Goal: Task Accomplishment & Management: Use online tool/utility

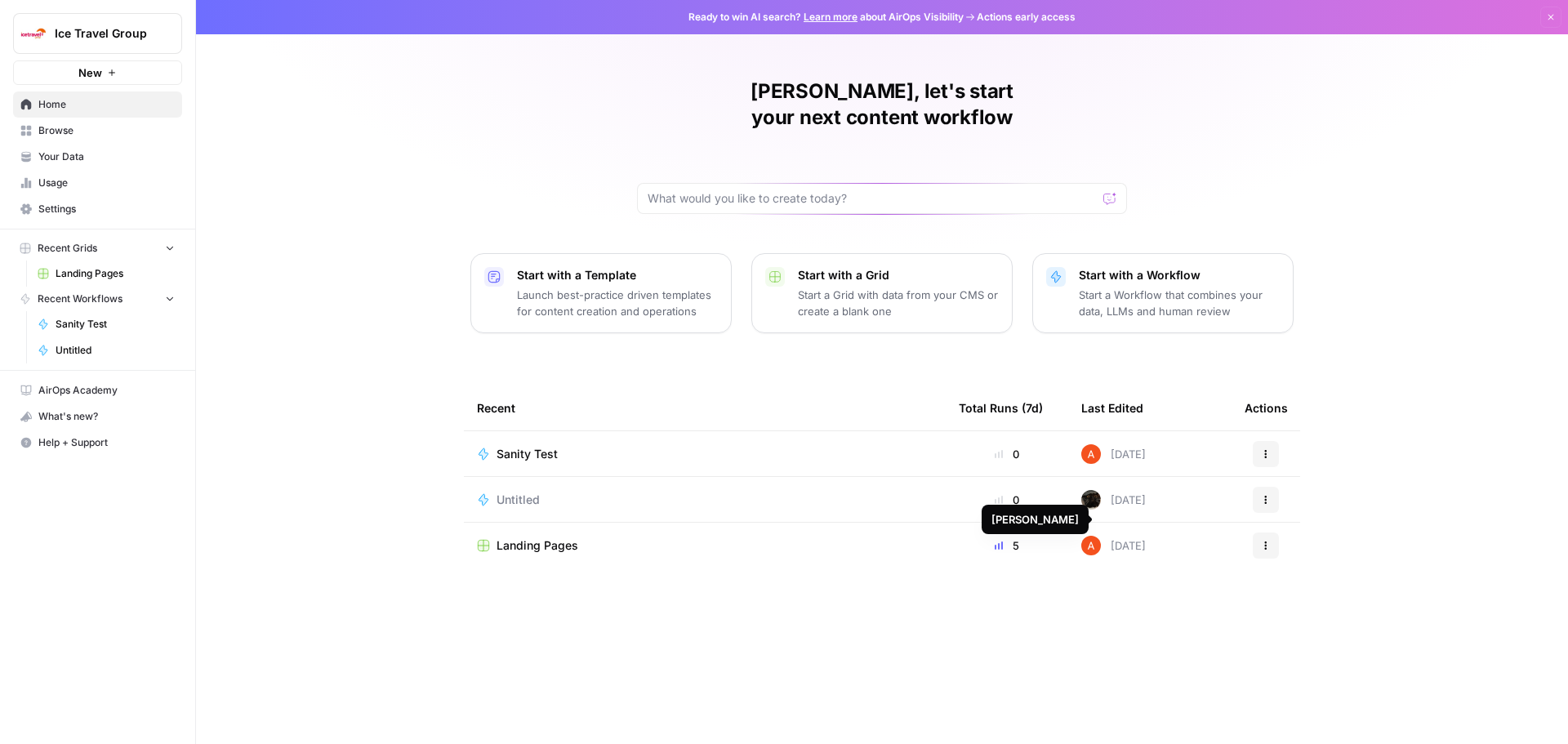
click at [507, 522] on td "Landing Pages" at bounding box center [705, 545] width 482 height 46
click at [512, 537] on span "Landing Pages" at bounding box center [537, 545] width 82 height 17
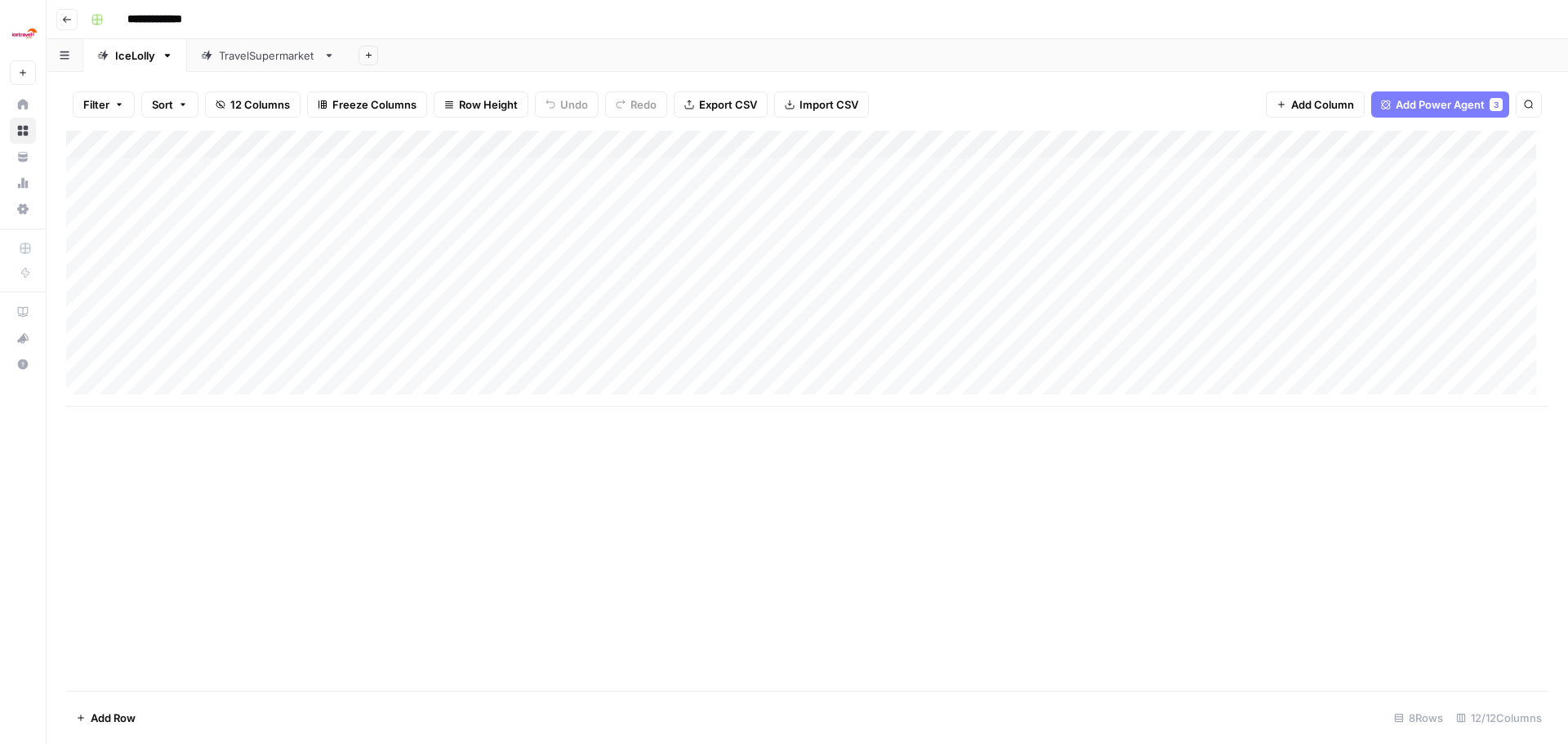
click at [238, 47] on div "TravelSupermarket" at bounding box center [268, 55] width 98 height 17
click at [1428, 174] on div "Add Column" at bounding box center [806, 227] width 1482 height 193
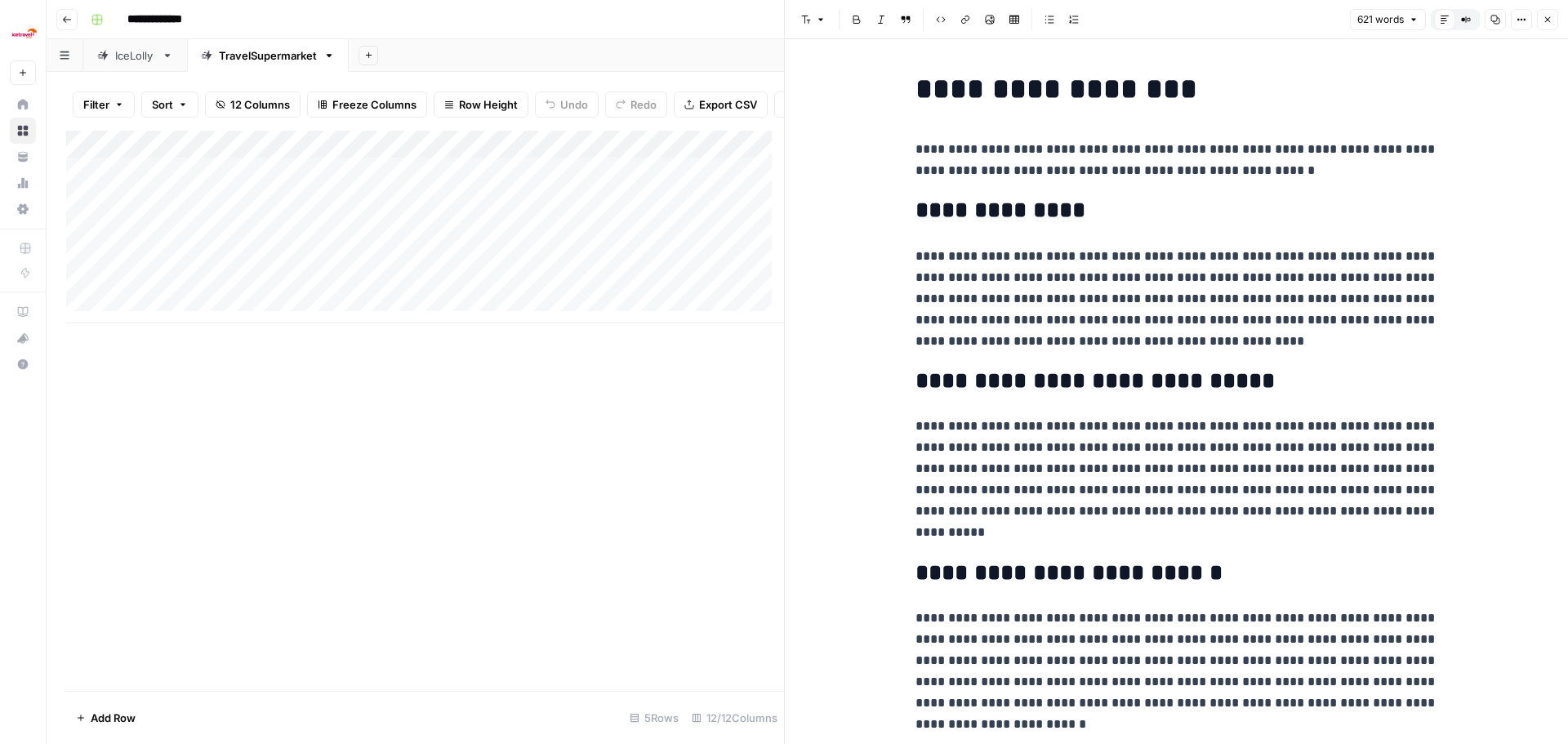
click at [128, 64] on link "IceLolly" at bounding box center [135, 55] width 103 height 32
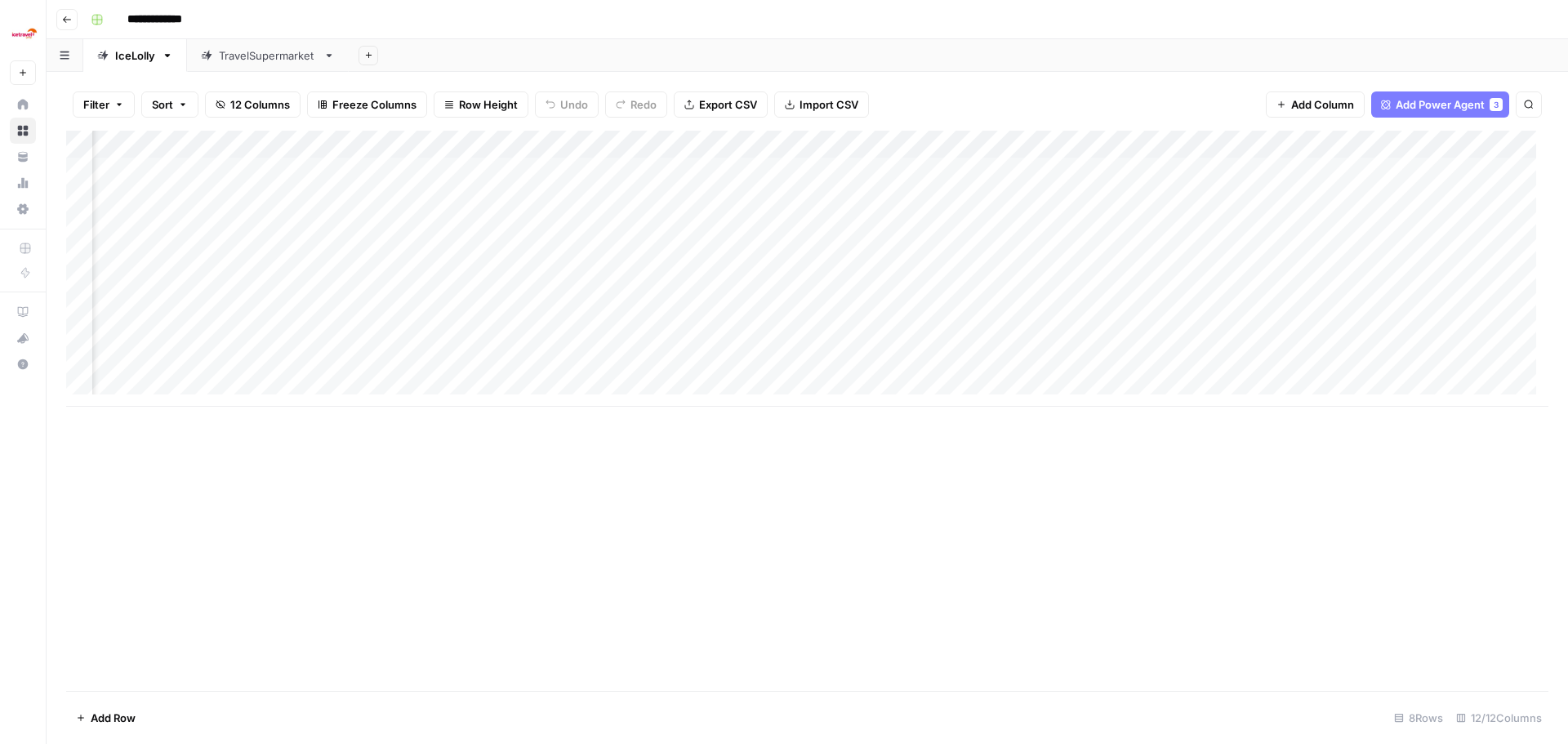
scroll to position [0, 412]
click at [1413, 167] on div "Add Column" at bounding box center [806, 268] width 1482 height 276
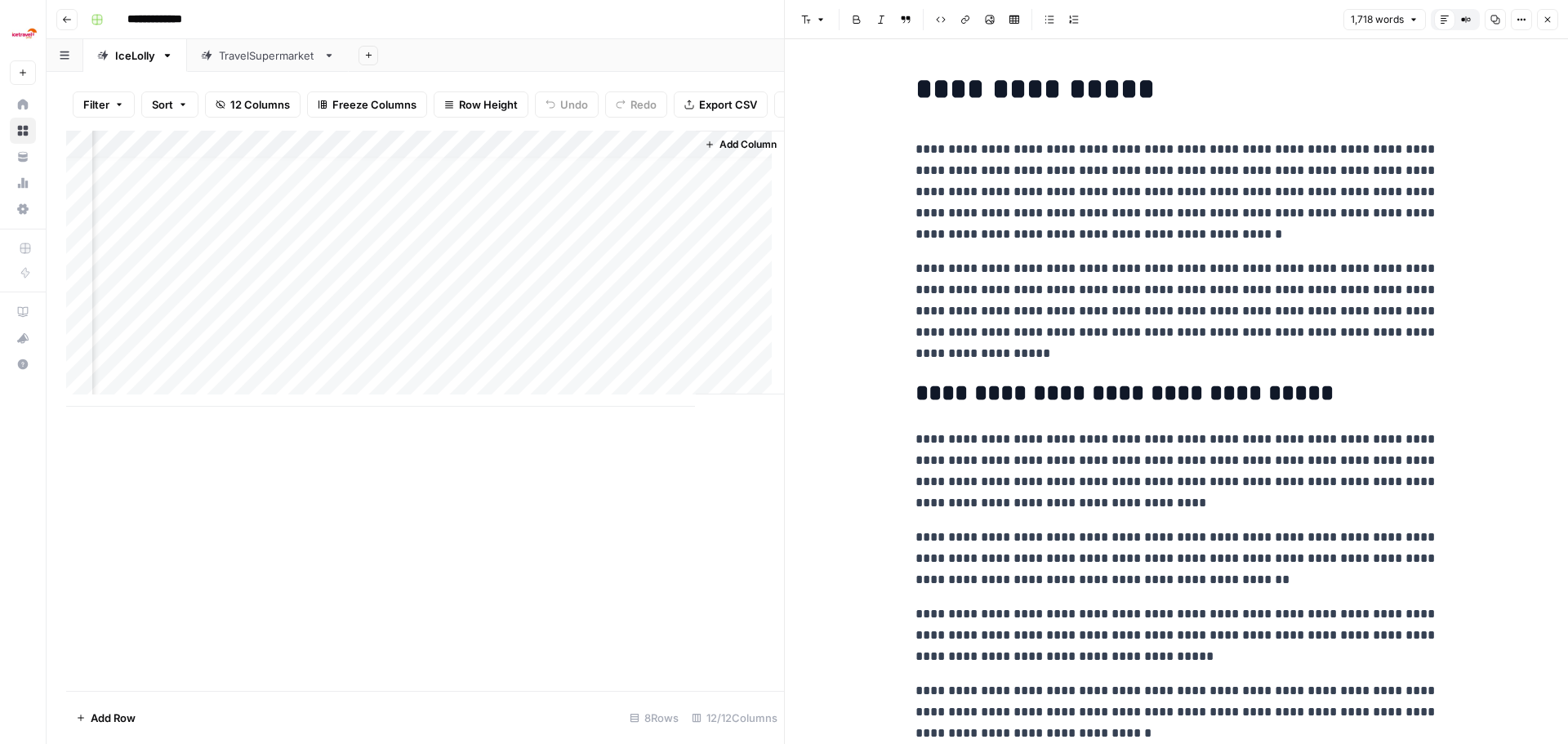
scroll to position [12, 1176]
click at [661, 368] on div "Add Column" at bounding box center [424, 268] width 718 height 276
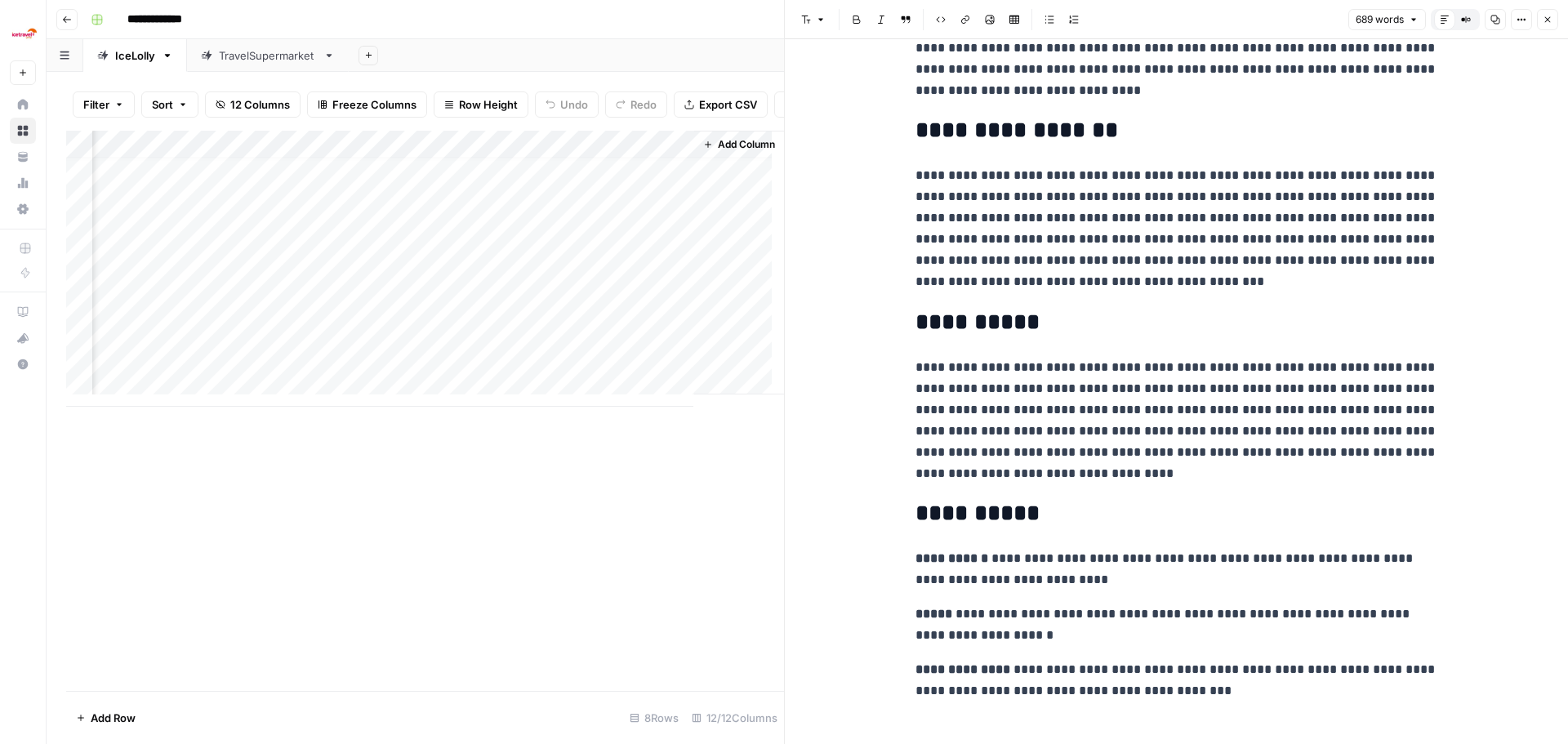
scroll to position [1352, 0]
